Goal: Information Seeking & Learning: Learn about a topic

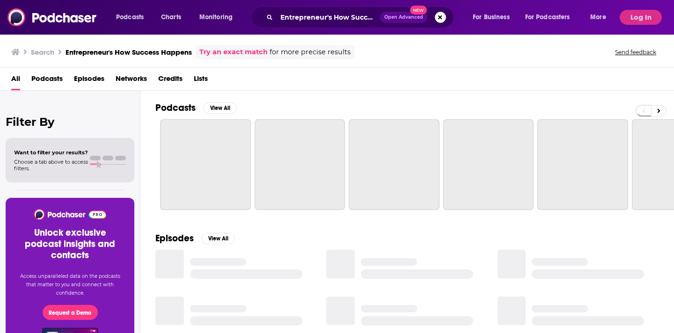
click at [274, 16] on div "Entrepreneur's How Success Happens Open Advanced New" at bounding box center [352, 18] width 203 height 22
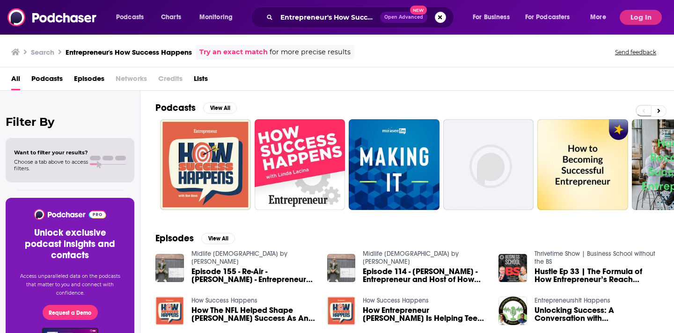
click at [270, 17] on icon "Search podcasts, credits, & more..." at bounding box center [269, 17] width 5 height 5
click at [269, 19] on icon "Search podcasts, credits, & more..." at bounding box center [269, 17] width 5 height 5
click at [284, 18] on input "Entrepreneur's How Success Happens" at bounding box center [328, 17] width 103 height 15
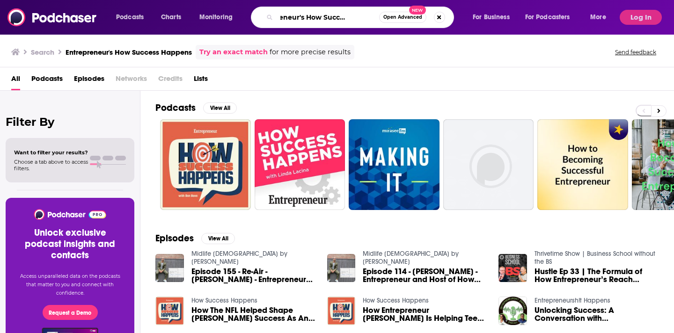
drag, startPoint x: 283, startPoint y: 20, endPoint x: 377, endPoint y: 45, distance: 97.9
click at [377, 45] on div "Podcasts Charts Monitoring Entrepreneur's How Success Happens Open Advanced New…" at bounding box center [337, 180] width 674 height 361
type input "E"
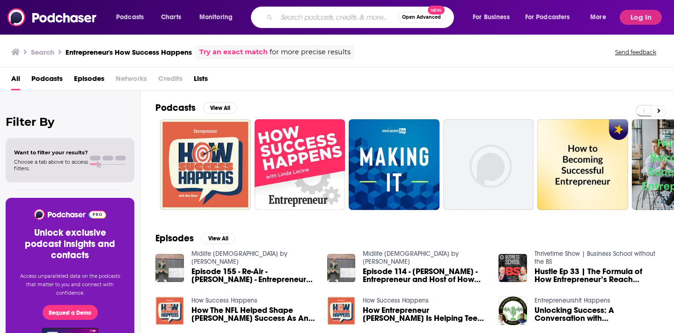
paste input "[URL][DOMAIN_NAME]"
type input "[URL][DOMAIN_NAME]"
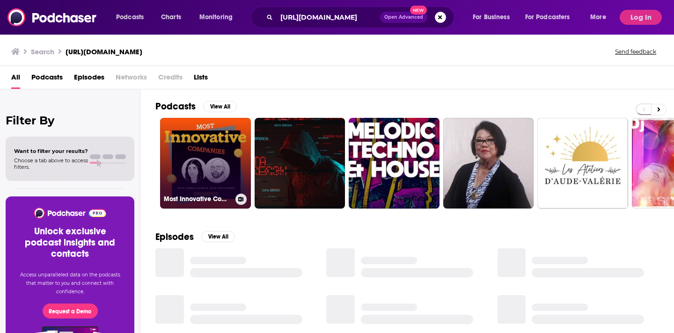
click at [227, 142] on link "Most Innovative Companies" at bounding box center [205, 163] width 91 height 91
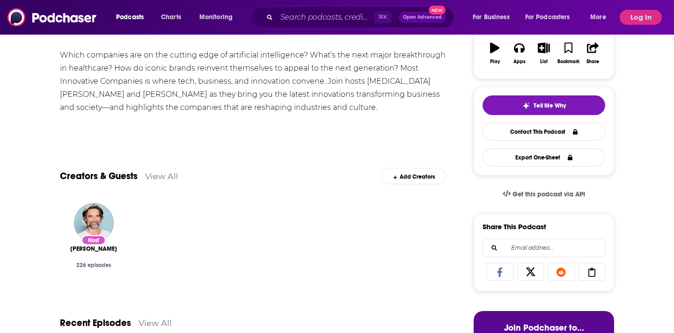
scroll to position [21, 0]
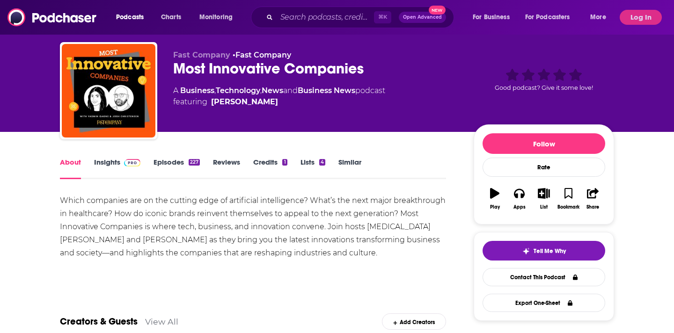
click at [110, 166] on link "Insights" at bounding box center [117, 169] width 46 height 22
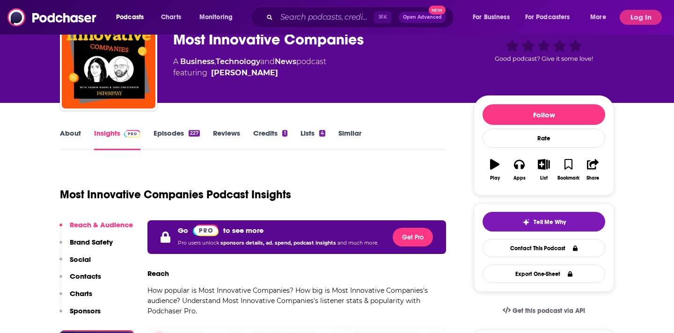
scroll to position [81, 0]
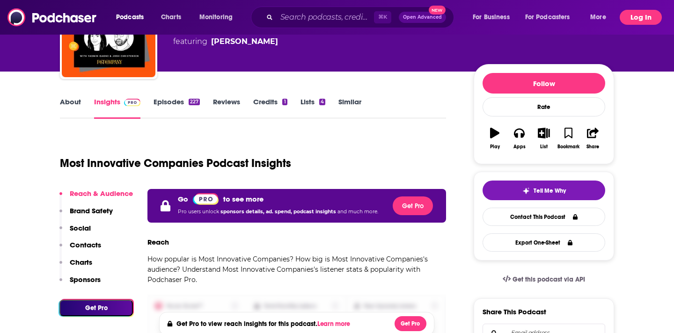
click at [631, 22] on button "Log In" at bounding box center [641, 17] width 42 height 15
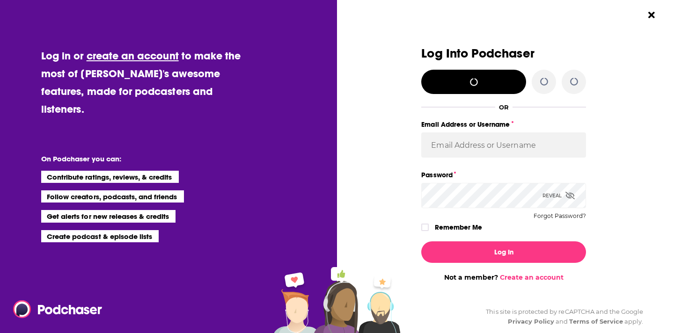
scroll to position [0, 0]
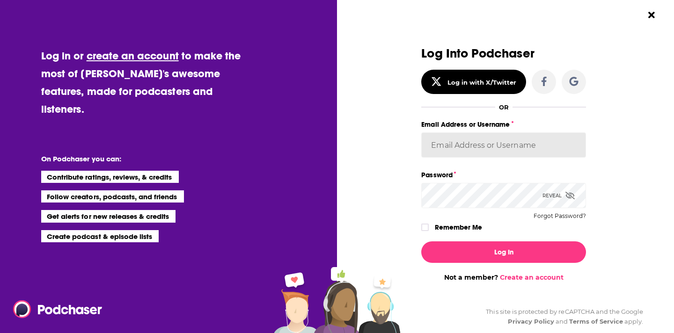
type input "mijal"
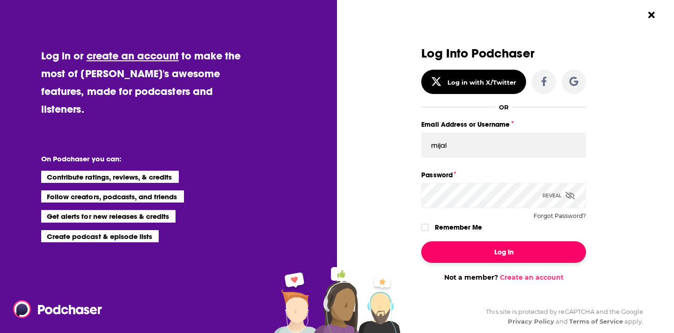
click at [494, 255] on button "Log In" at bounding box center [503, 252] width 165 height 22
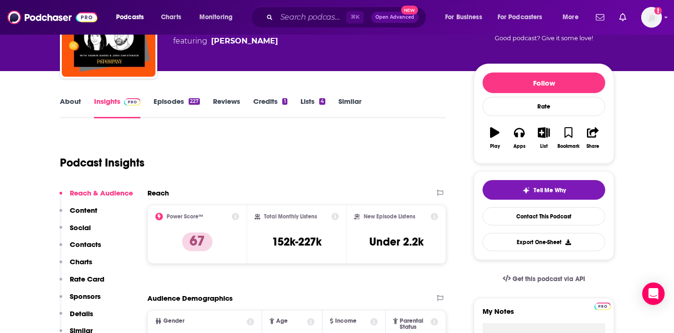
scroll to position [92, 0]
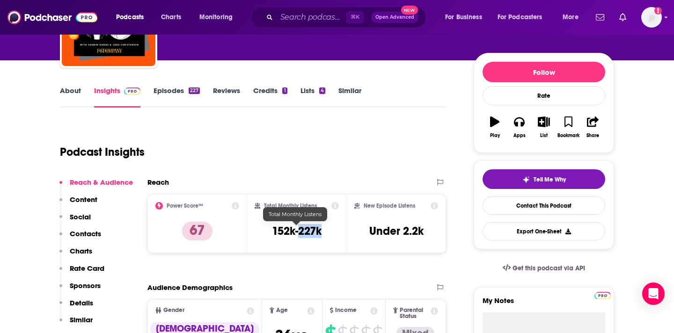
drag, startPoint x: 324, startPoint y: 230, endPoint x: 298, endPoint y: 230, distance: 26.7
click at [298, 230] on div "Total Monthly Listens 152k-227k" at bounding box center [297, 223] width 85 height 43
copy h3 "227k"
